Goal: Task Accomplishment & Management: Complete application form

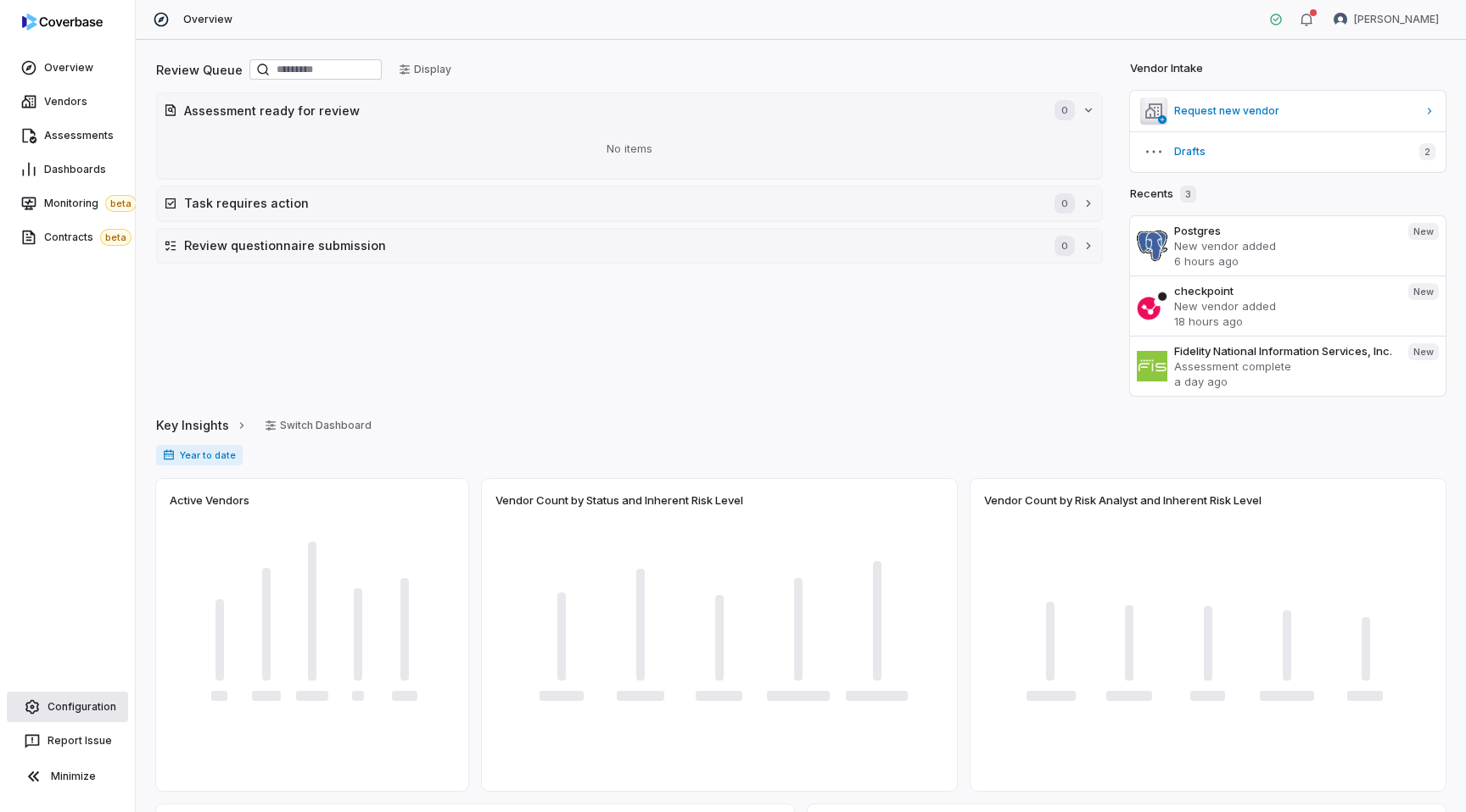
click at [62, 710] on span "Configuration" at bounding box center [81, 707] width 68 height 13
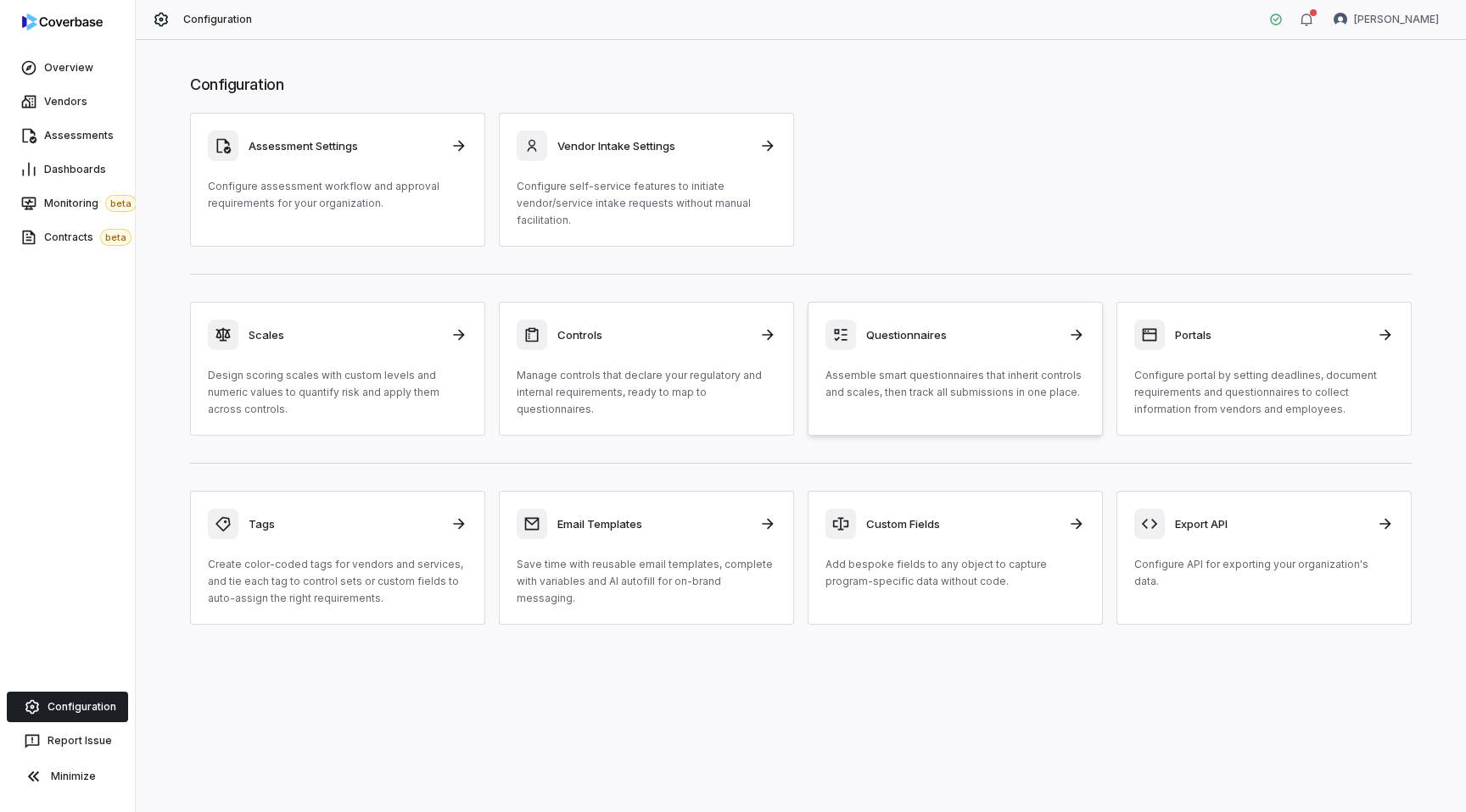
click at [907, 378] on p "Assemble smart questionnaires that inherit controls and scales, then track all …" at bounding box center [955, 384] width 259 height 34
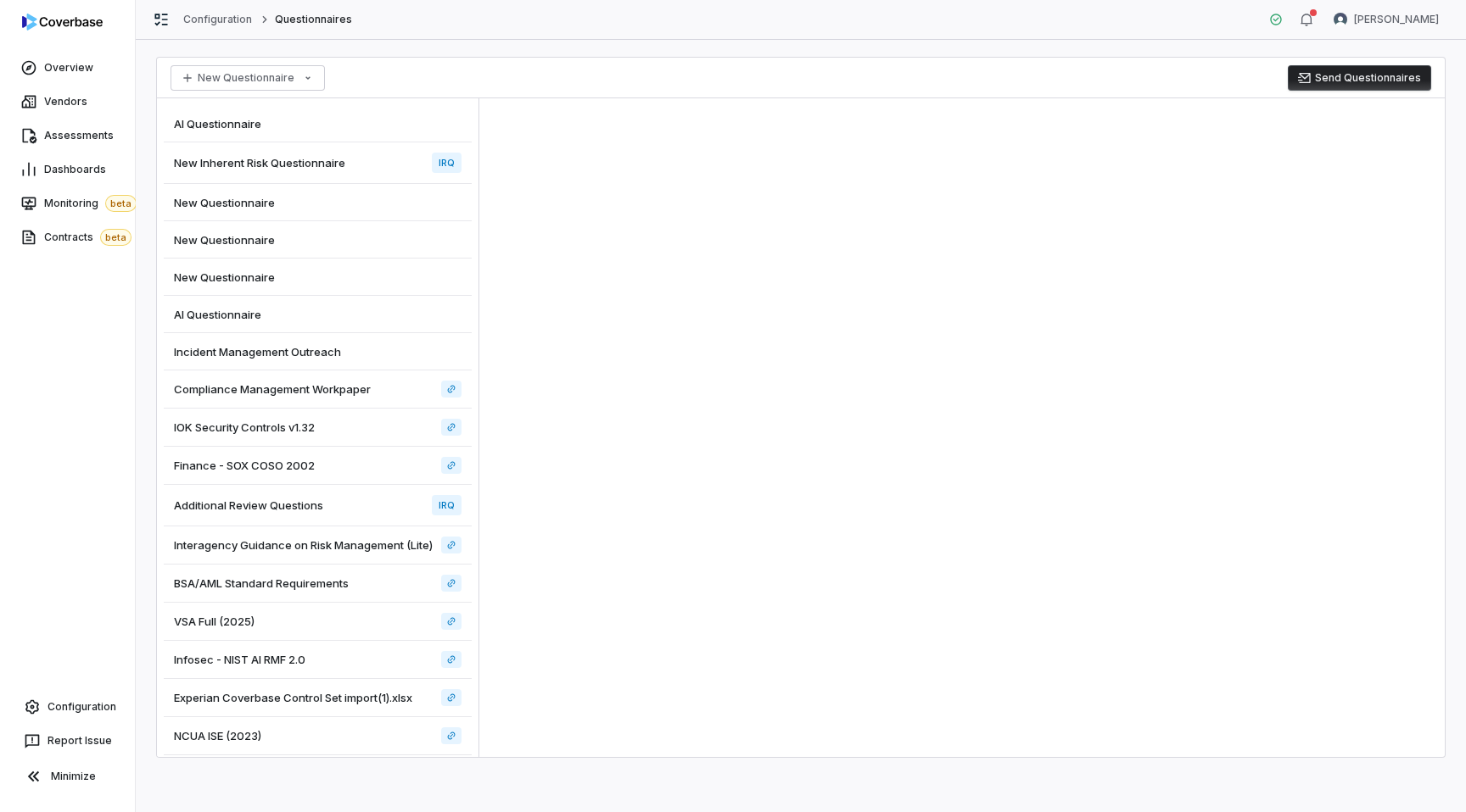
click at [276, 198] on div "New Questionnaire" at bounding box center [317, 202] width 308 height 38
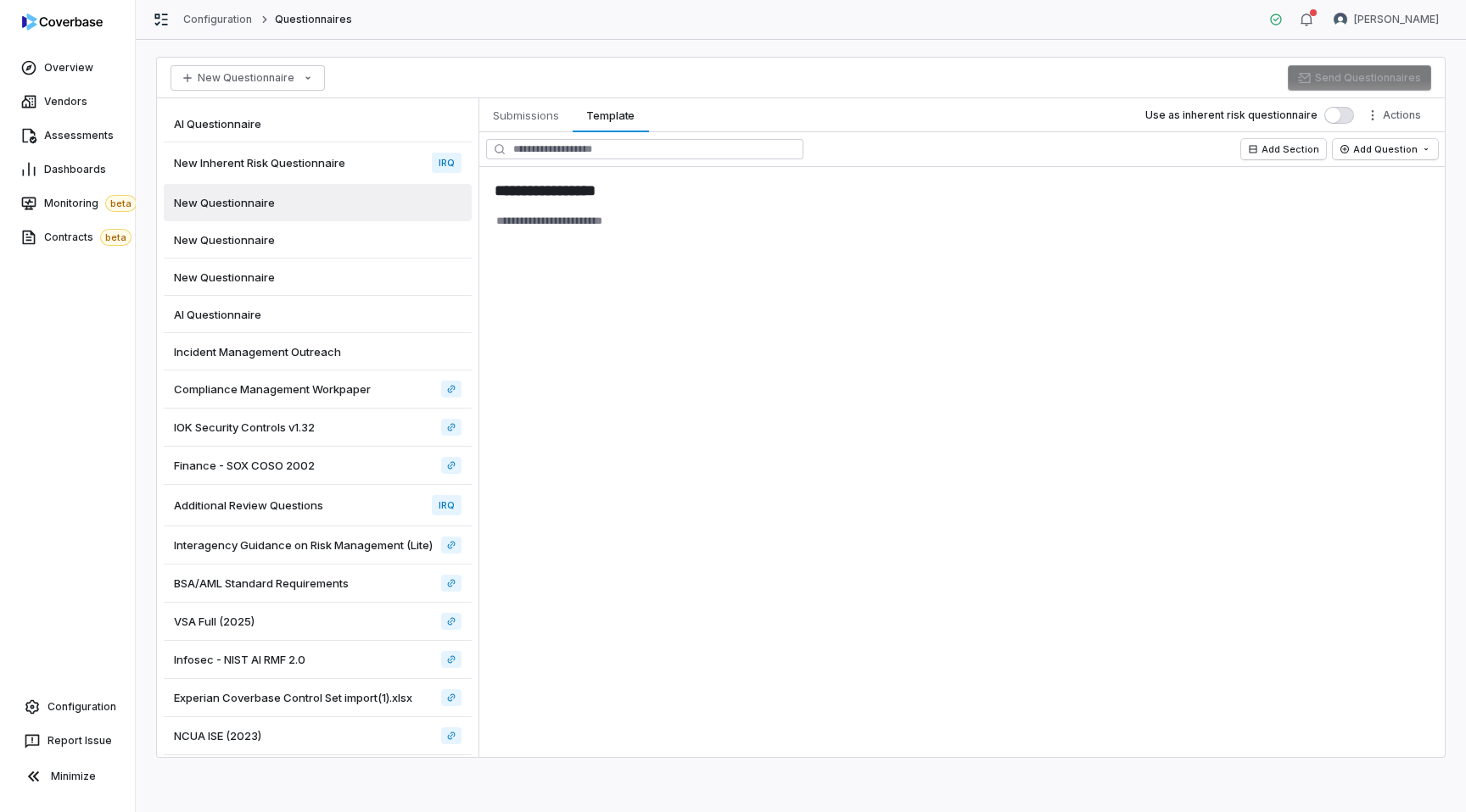
click at [274, 166] on span "New Inherent Risk Questionnaire" at bounding box center [259, 162] width 172 height 15
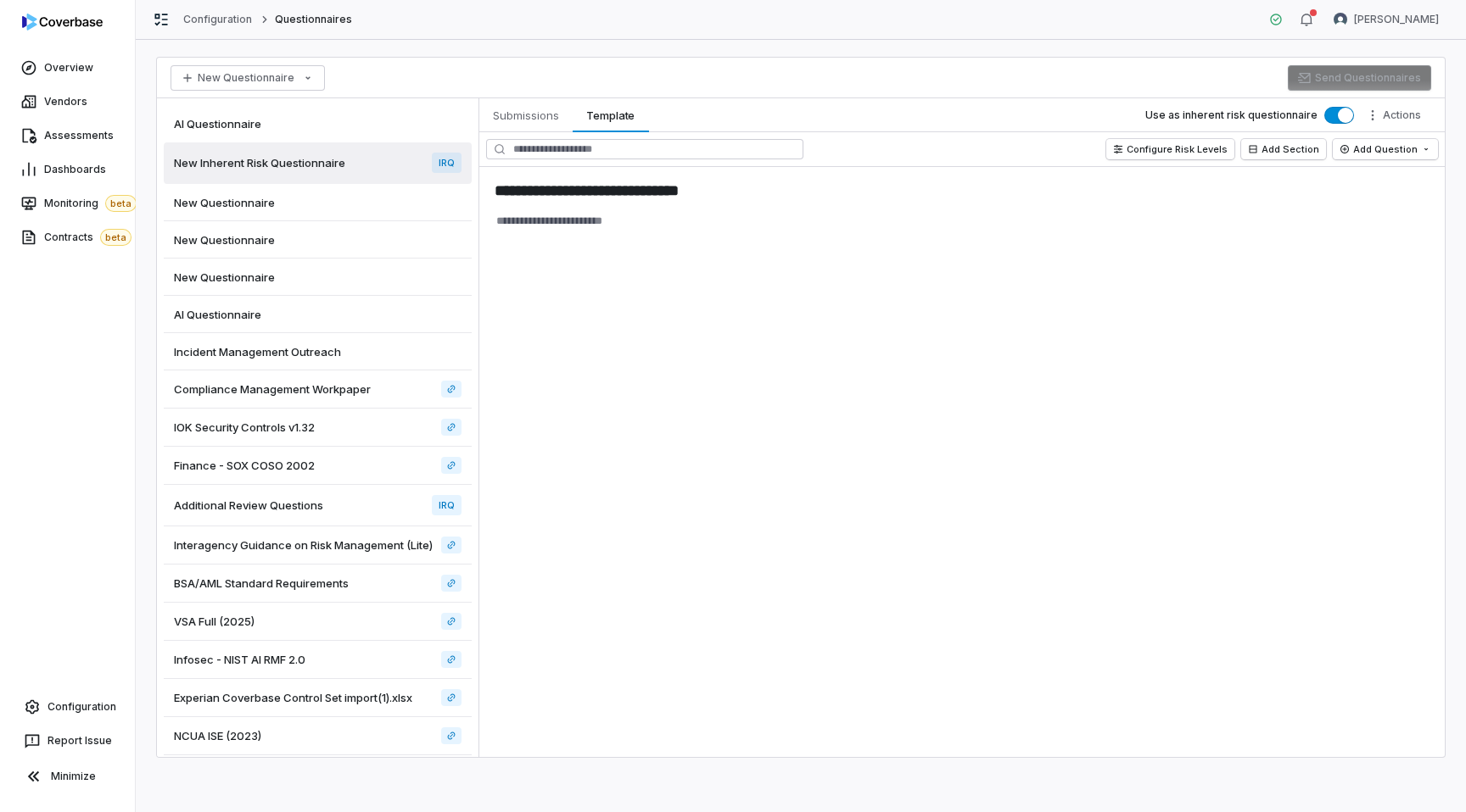
click at [257, 422] on span "IOK Security Controls v1.32" at bounding box center [244, 427] width 141 height 15
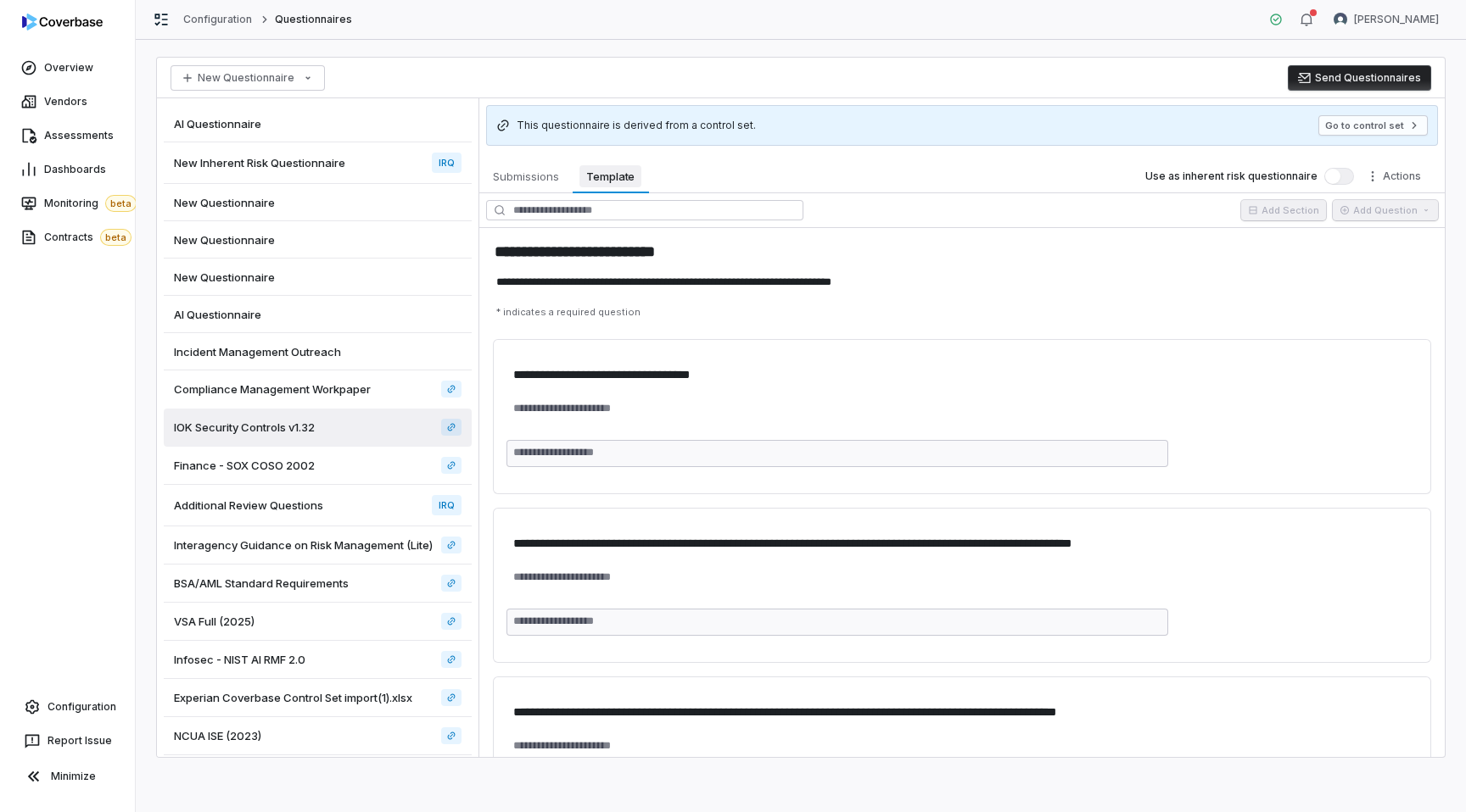
click at [598, 189] on button "Template Template" at bounding box center [610, 176] width 76 height 34
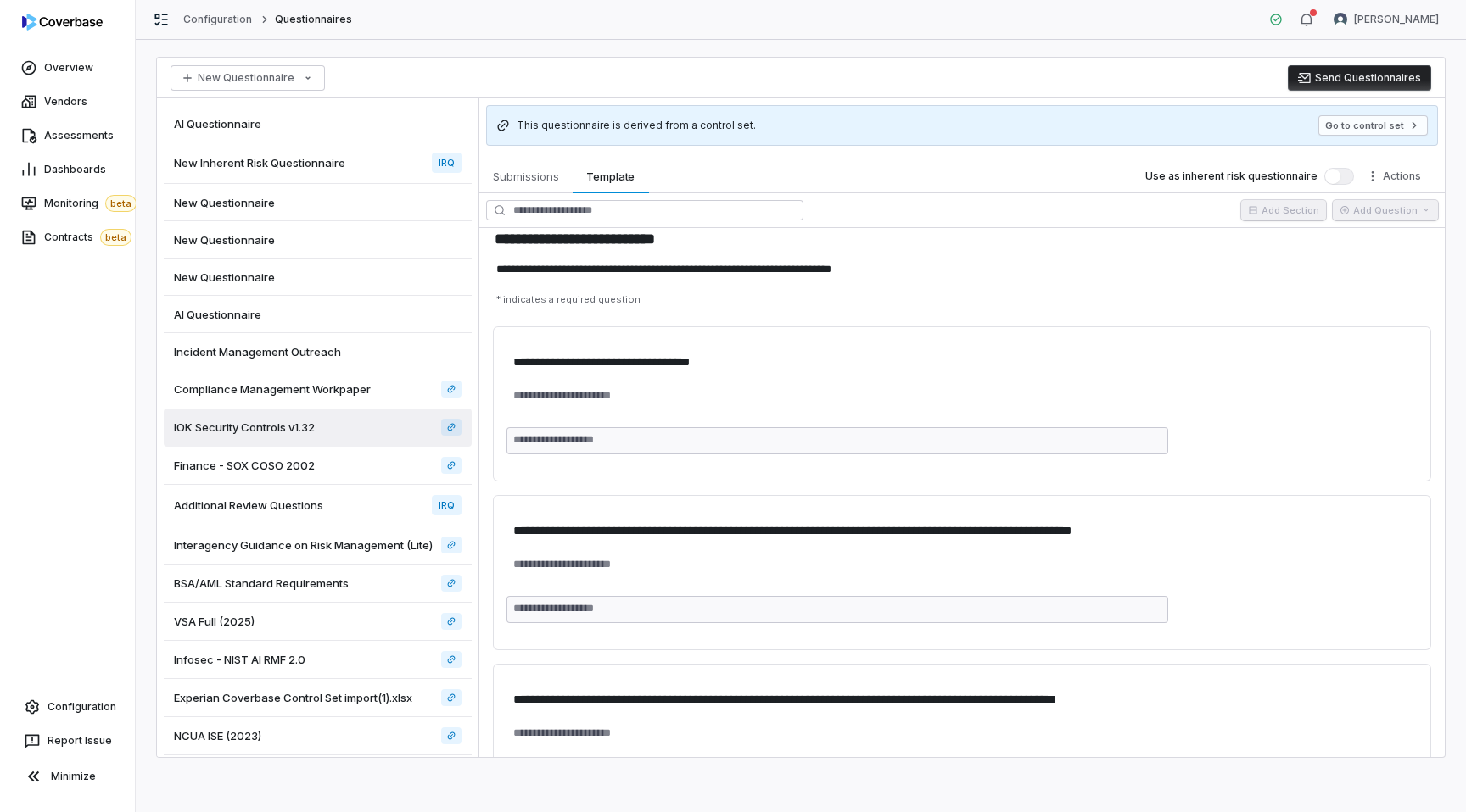
click at [358, 169] on div "New Inherent Risk Questionnaire IRQ" at bounding box center [317, 163] width 308 height 41
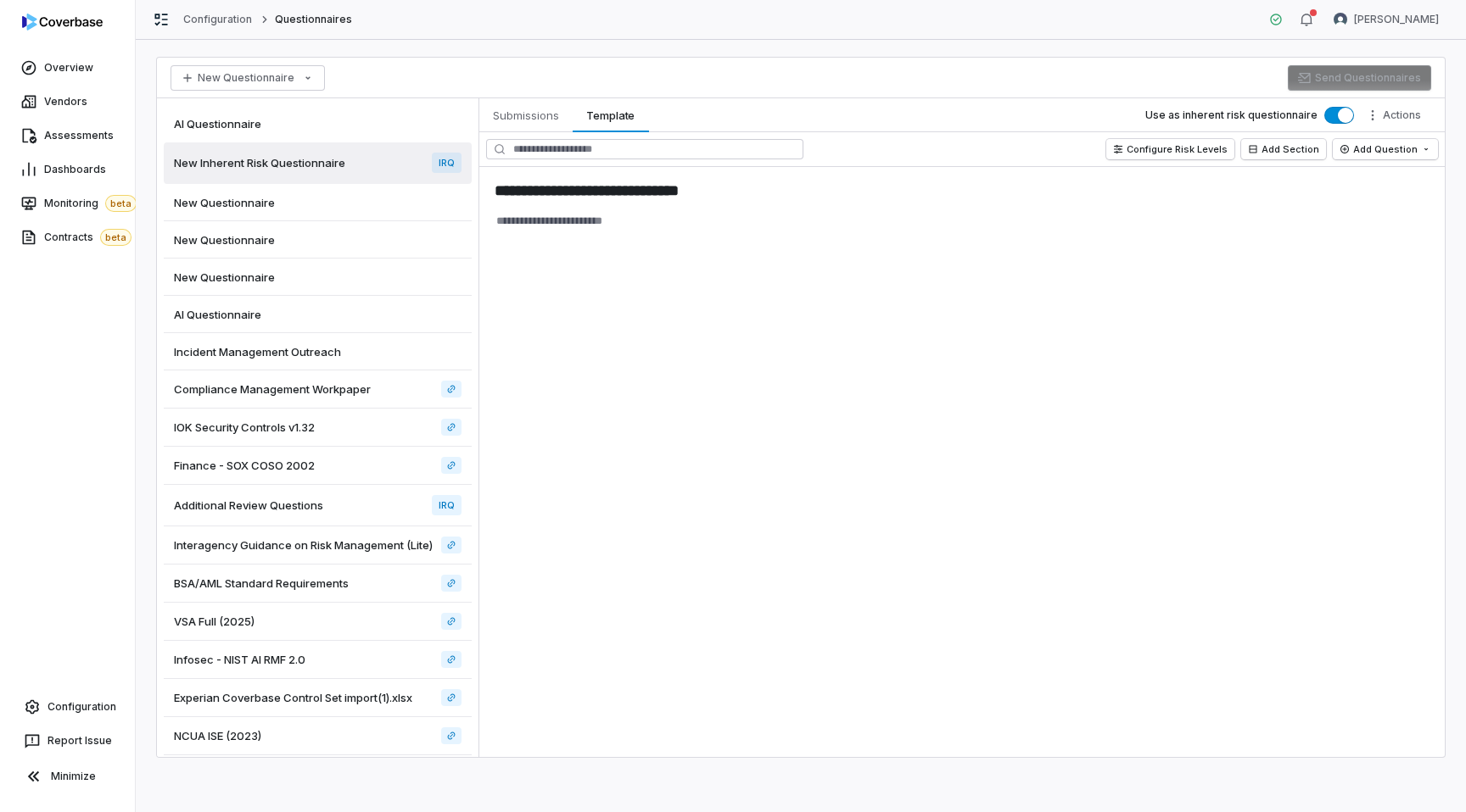
click at [335, 736] on div "NCUA ISE (2023)" at bounding box center [317, 737] width 308 height 39
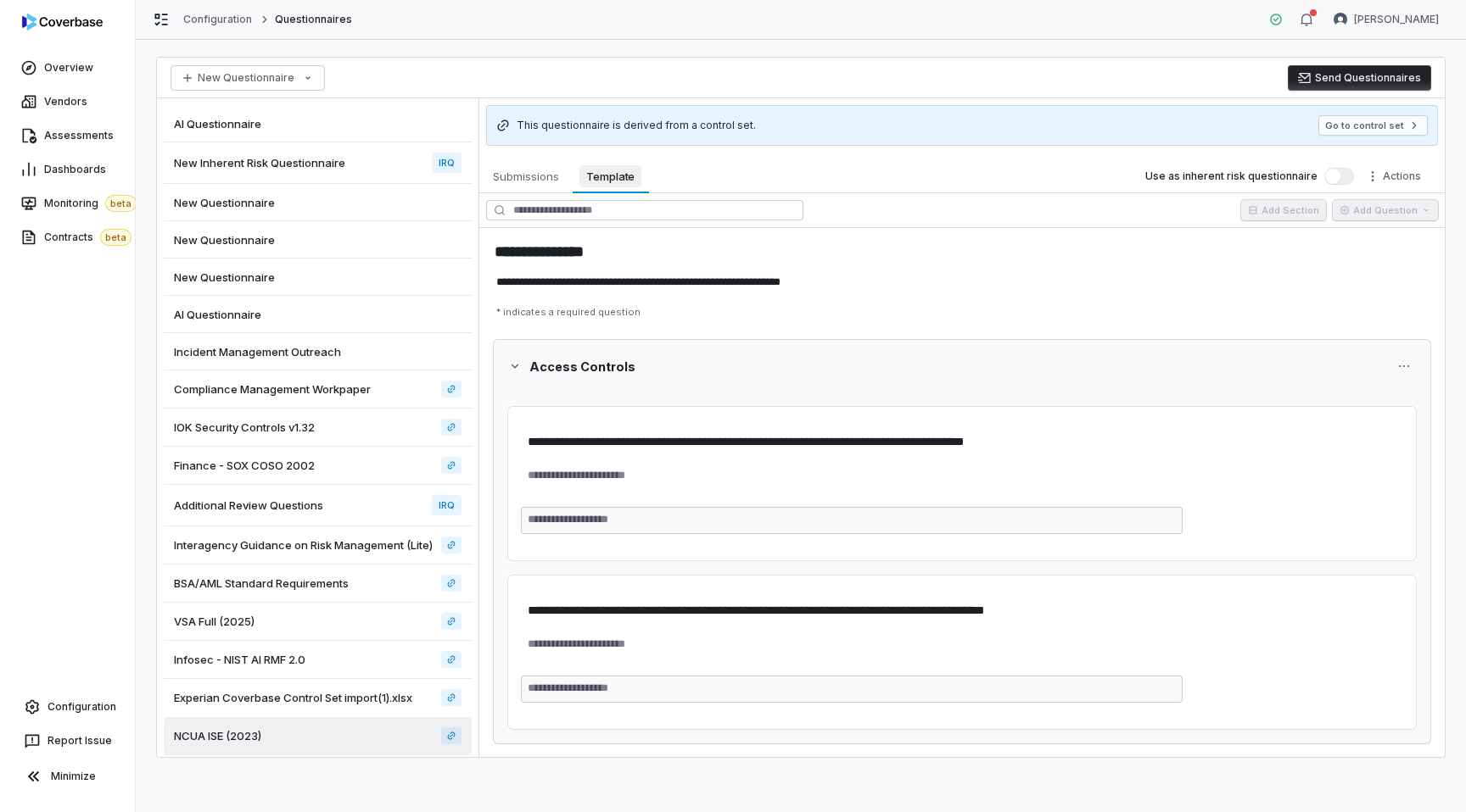
click at [616, 171] on span "Template" at bounding box center [610, 176] width 62 height 22
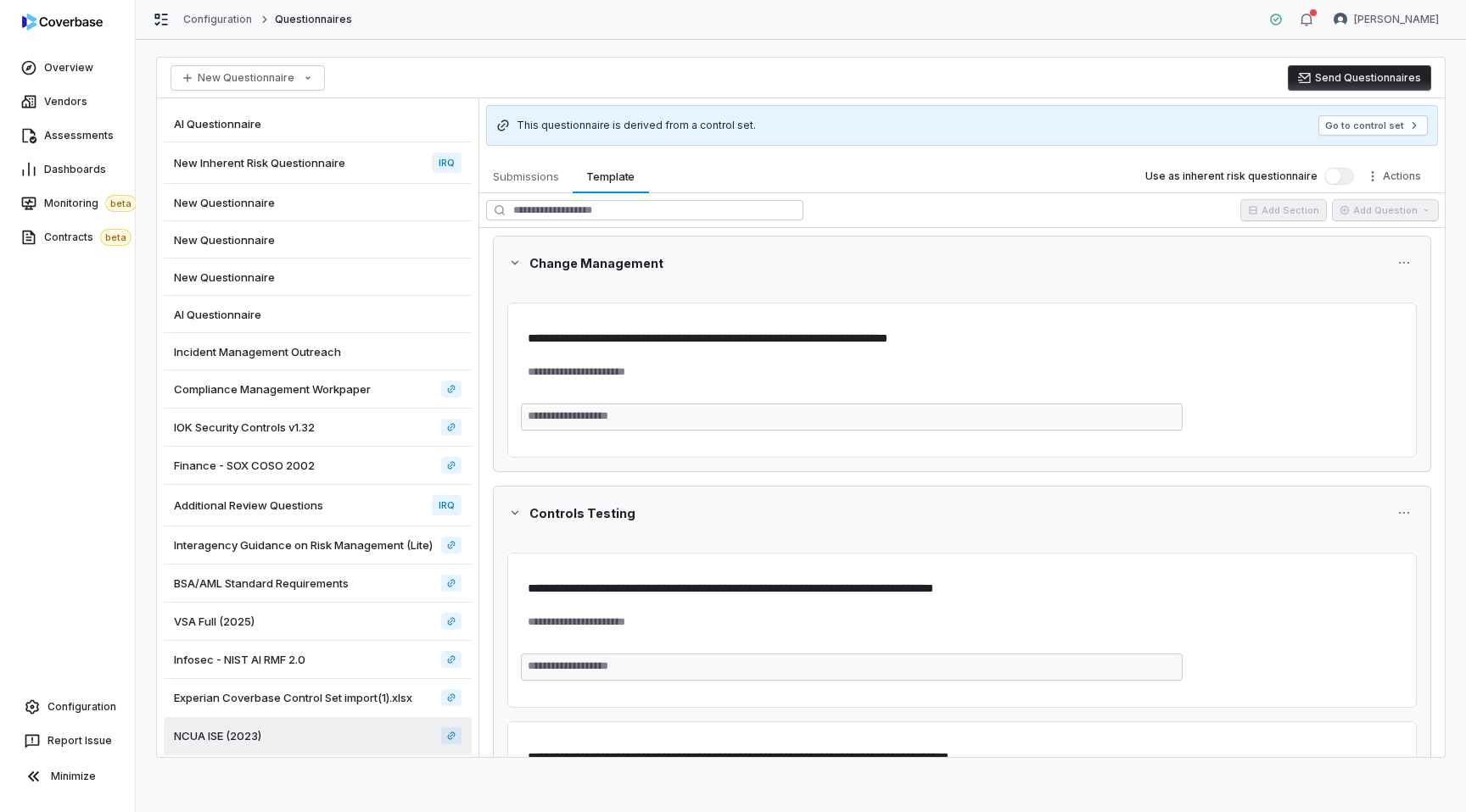
scroll to position [1620, 0]
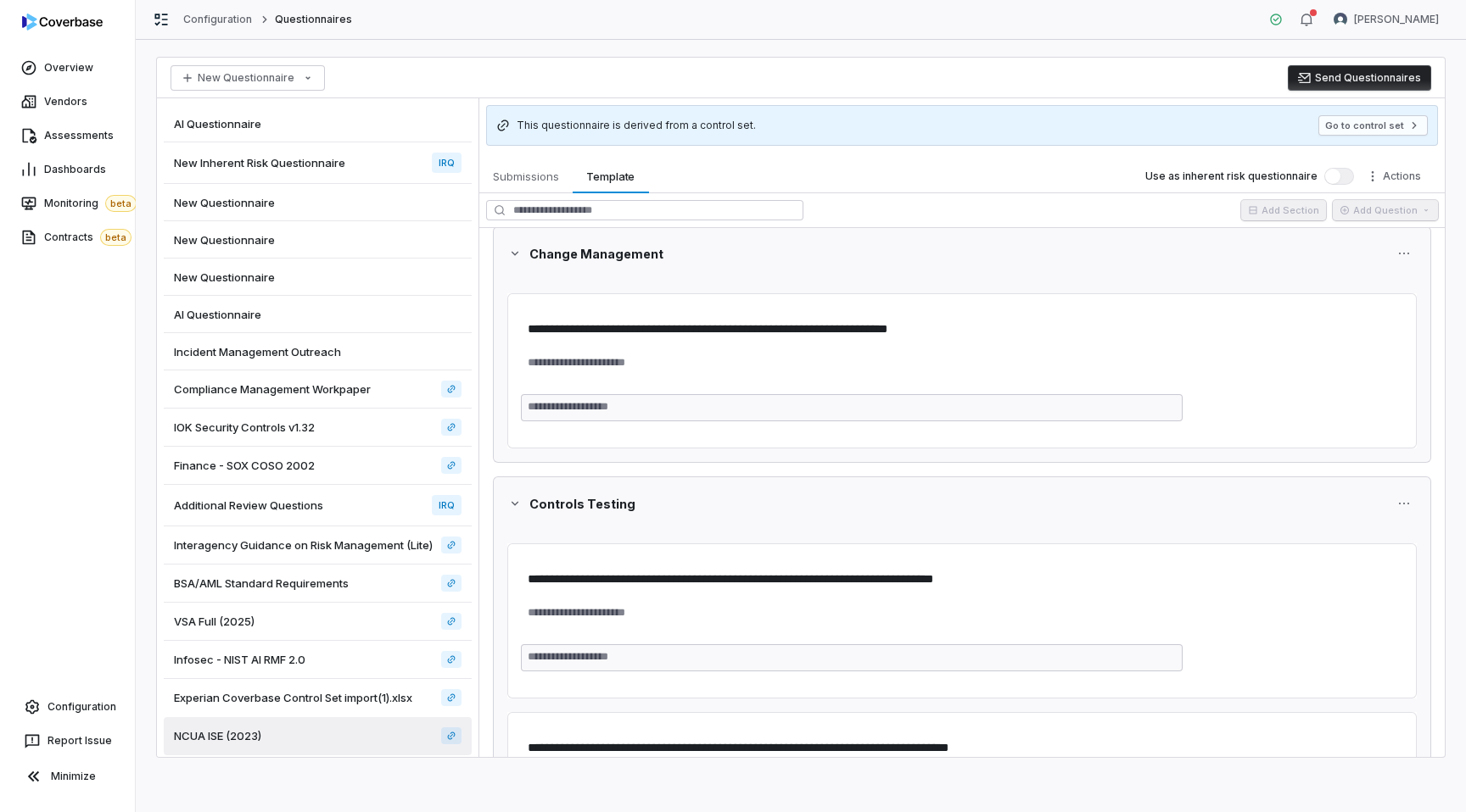
type textarea "*"
